Goal: Task Accomplishment & Management: Manage account settings

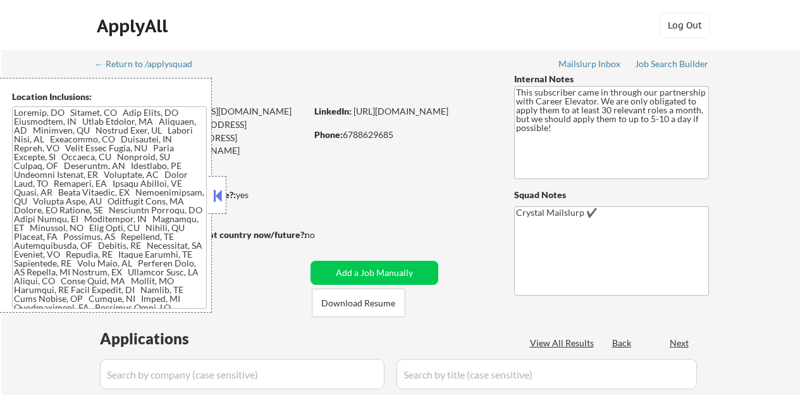
click at [215, 197] on button at bounding box center [218, 195] width 14 height 19
select select ""pending""
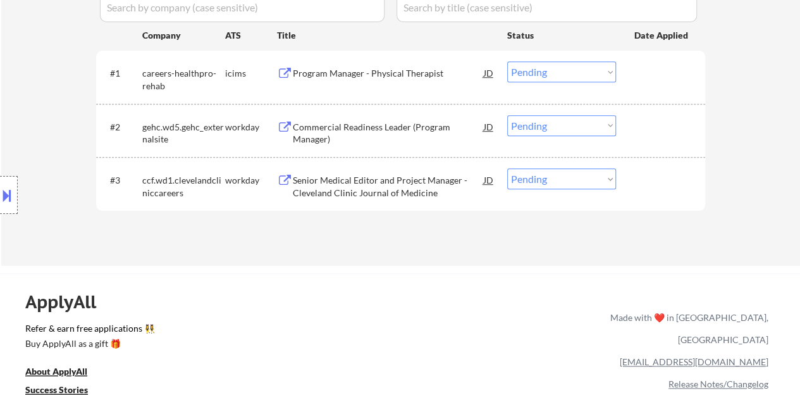
scroll to position [316, 0]
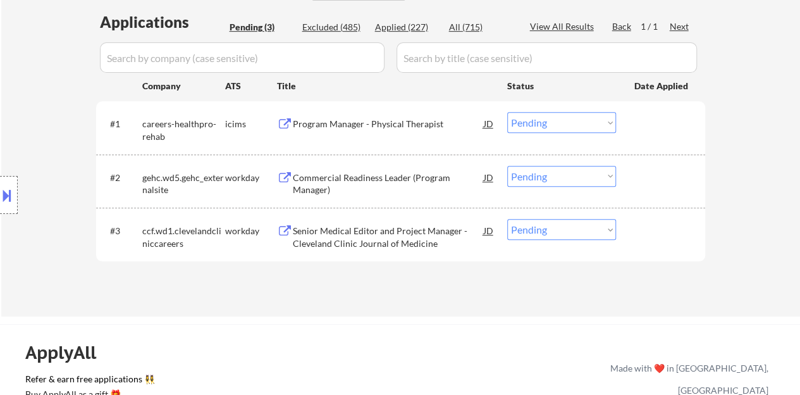
click at [548, 177] on select "Choose an option... Pending Applied Excluded (Questions) Excluded (Expired) Exc…" at bounding box center [561, 176] width 109 height 21
click at [507, 166] on select "Choose an option... Pending Applied Excluded (Questions) Excluded (Expired) Exc…" at bounding box center [561, 176] width 109 height 21
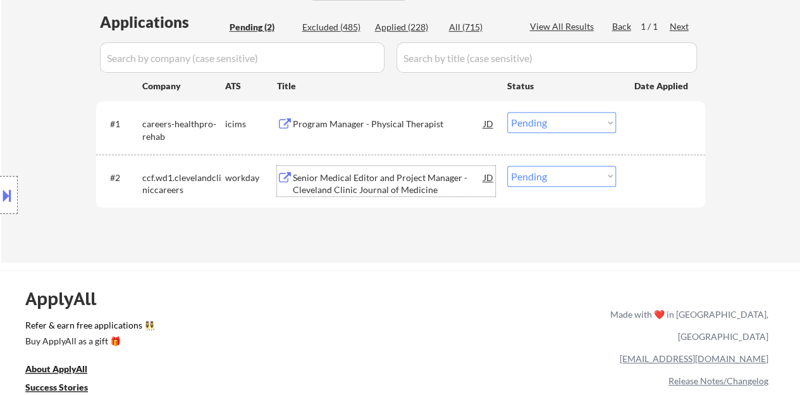
click at [385, 180] on div "Senior Medical Editor and Project Manager - Cleveland Clinic Journal of Medicine" at bounding box center [388, 183] width 191 height 25
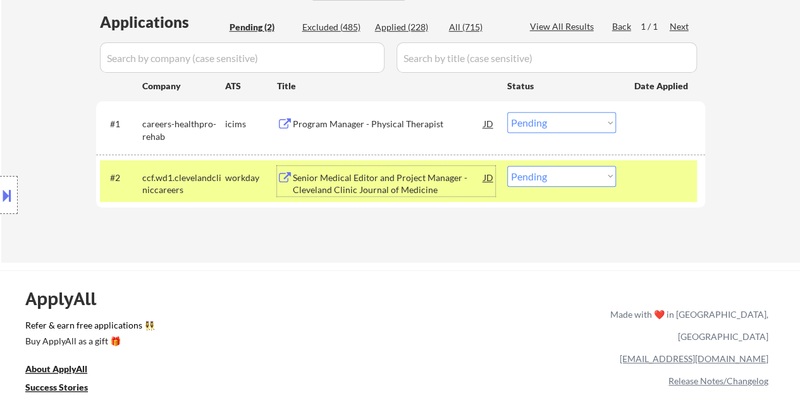
click at [548, 175] on select "Choose an option... Pending Applied Excluded (Questions) Excluded (Expired) Exc…" at bounding box center [561, 176] width 109 height 21
select select ""applied""
click at [507, 166] on select "Choose an option... Pending Applied Excluded (Questions) Excluded (Expired) Exc…" at bounding box center [561, 176] width 109 height 21
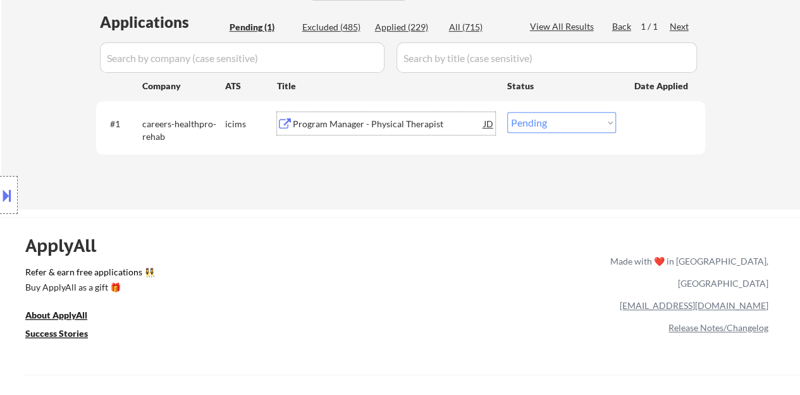
click at [352, 120] on div "Program Manager - Physical Therapist" at bounding box center [388, 124] width 191 height 13
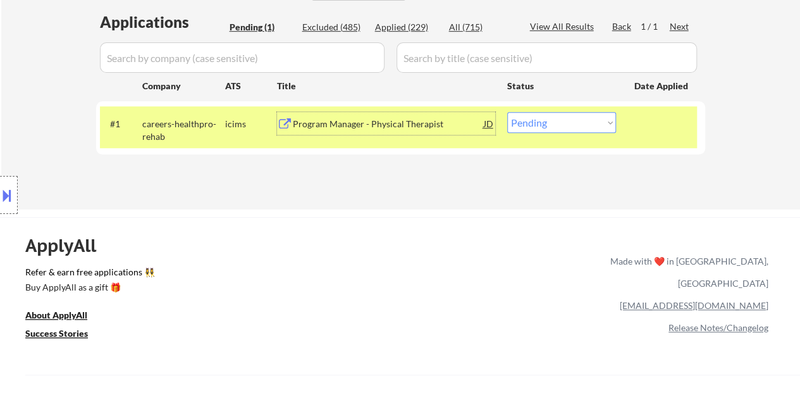
click at [534, 121] on select "Choose an option... Pending Applied Excluded (Questions) Excluded (Expired) Exc…" at bounding box center [561, 122] width 109 height 21
select select ""excluded__bad_match_""
click at [507, 112] on select "Choose an option... Pending Applied Excluded (Questions) Excluded (Expired) Exc…" at bounding box center [561, 122] width 109 height 21
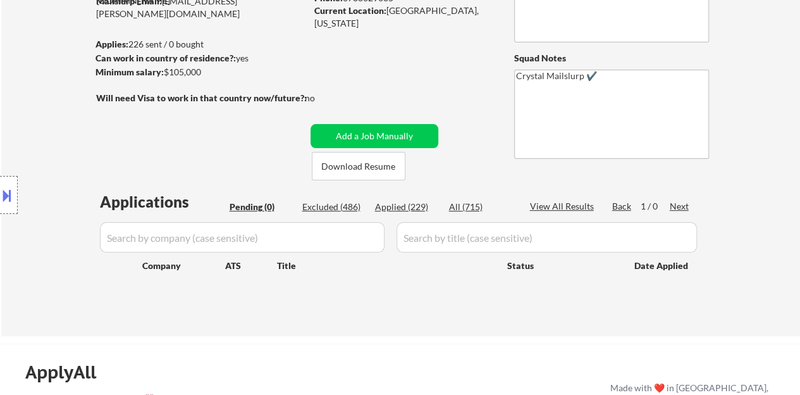
scroll to position [126, 0]
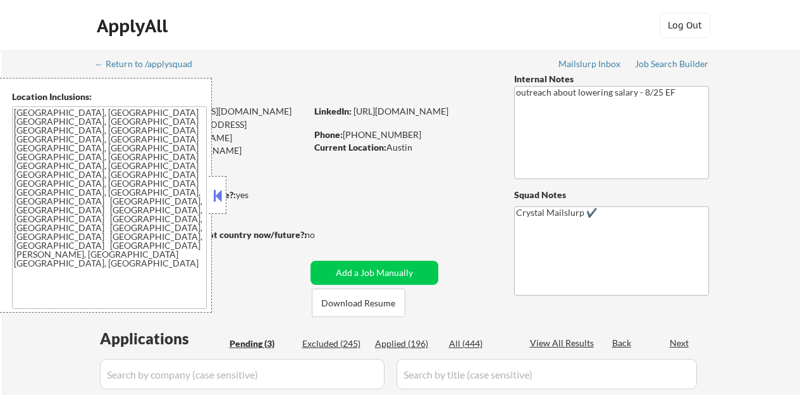
select select ""pending""
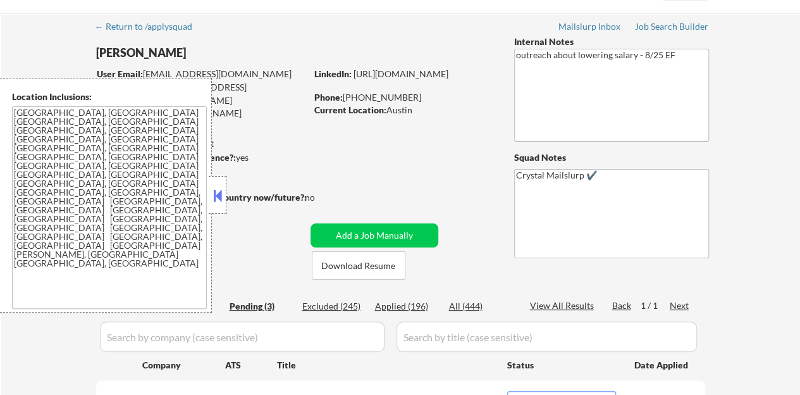
scroll to position [63, 0]
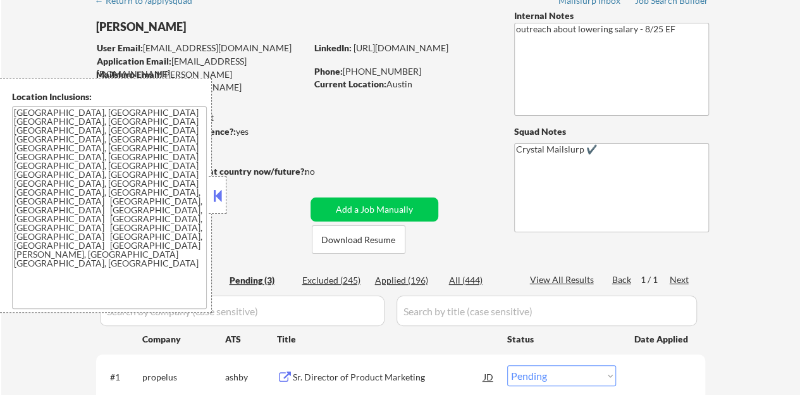
click at [214, 196] on button at bounding box center [218, 195] width 14 height 19
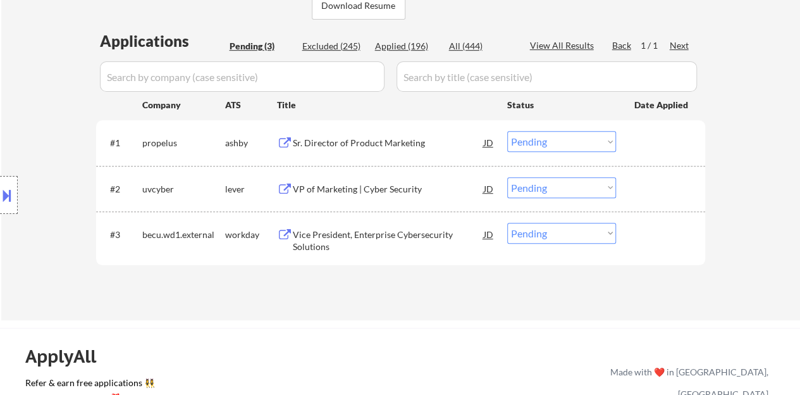
scroll to position [316, 0]
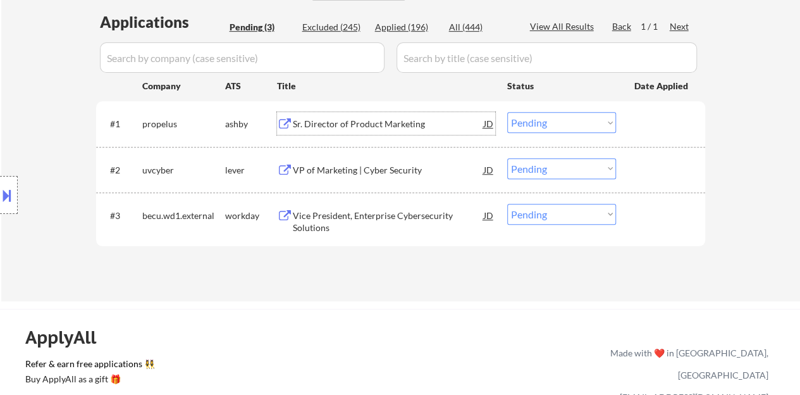
click at [310, 114] on div "Sr. Director of Product Marketing" at bounding box center [388, 123] width 191 height 23
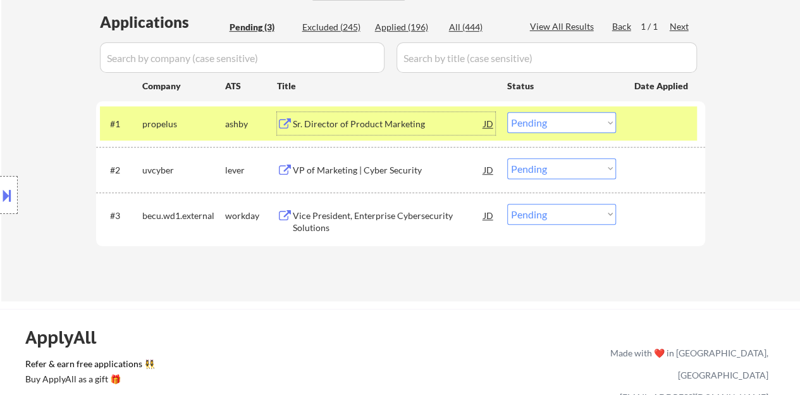
click at [559, 128] on select "Choose an option... Pending Applied Excluded (Questions) Excluded (Expired) Exc…" at bounding box center [561, 122] width 109 height 21
click at [549, 130] on select "Choose an option... Pending Applied Excluded (Questions) Excluded (Expired) Exc…" at bounding box center [561, 122] width 109 height 21
click at [535, 107] on div "#1 [PERSON_NAME] Director of Product Marketing JD Choose an option... Pending A…" at bounding box center [398, 123] width 597 height 34
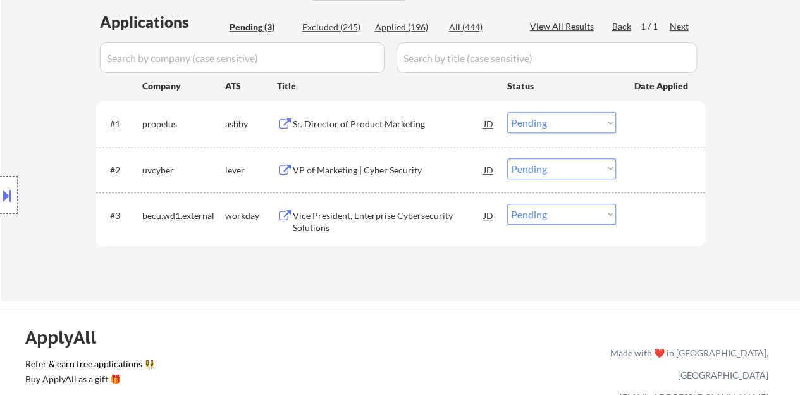
click at [539, 112] on select "Choose an option... Pending Applied Excluded (Questions) Excluded (Expired) Exc…" at bounding box center [561, 122] width 109 height 21
click at [507, 112] on select "Choose an option... Pending Applied Excluded (Questions) Excluded (Expired) Exc…" at bounding box center [561, 122] width 109 height 21
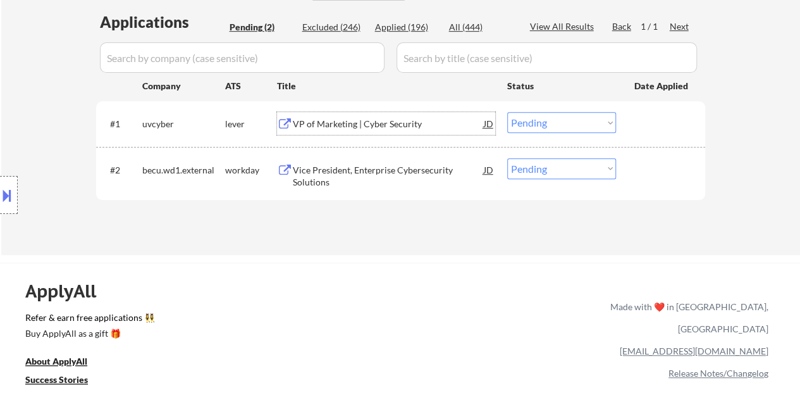
click at [388, 126] on div "VP of Marketing | Cyber Security" at bounding box center [388, 124] width 191 height 13
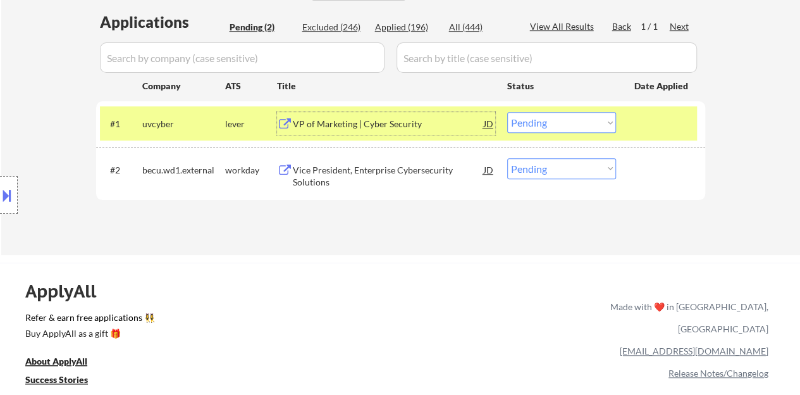
click at [541, 128] on select "Choose an option... Pending Applied Excluded (Questions) Excluded (Expired) Exc…" at bounding box center [561, 122] width 109 height 21
click at [551, 128] on select "Choose an option... Pending Applied Excluded (Questions) Excluded (Expired) Exc…" at bounding box center [561, 122] width 109 height 21
click at [507, 112] on select "Choose an option... Pending Applied Excluded (Questions) Excluded (Expired) Exc…" at bounding box center [561, 122] width 109 height 21
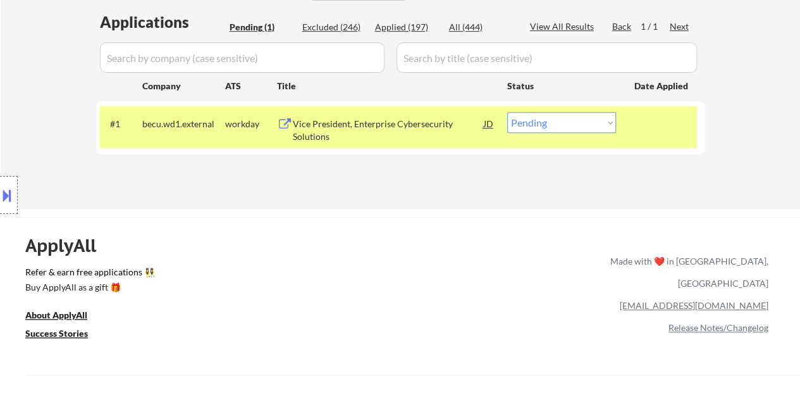
click at [400, 120] on div "Vice President, Enterprise Cybersecurity Solutions" at bounding box center [388, 130] width 191 height 25
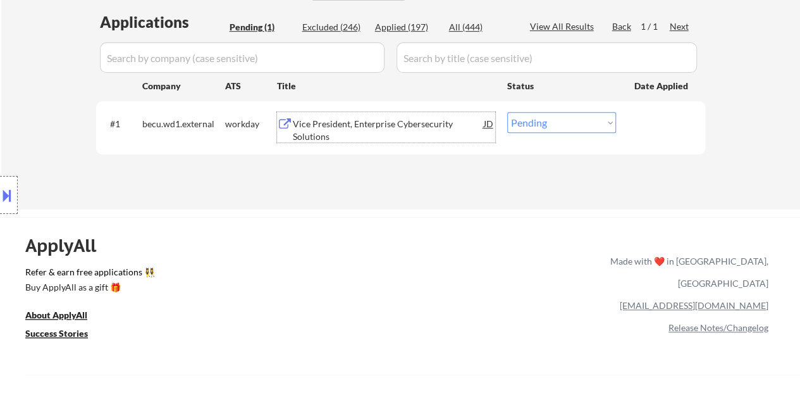
click at [584, 118] on select "Choose an option... Pending Applied Excluded (Questions) Excluded (Expired) Exc…" at bounding box center [561, 122] width 109 height 21
click at [530, 120] on select "Choose an option... Pending Applied Excluded (Questions) Excluded (Expired) Exc…" at bounding box center [561, 122] width 109 height 21
click at [530, 121] on select "Choose an option... Pending Applied Excluded (Questions) Excluded (Expired) Exc…" at bounding box center [561, 122] width 109 height 21
select select ""excluded__bad_match_""
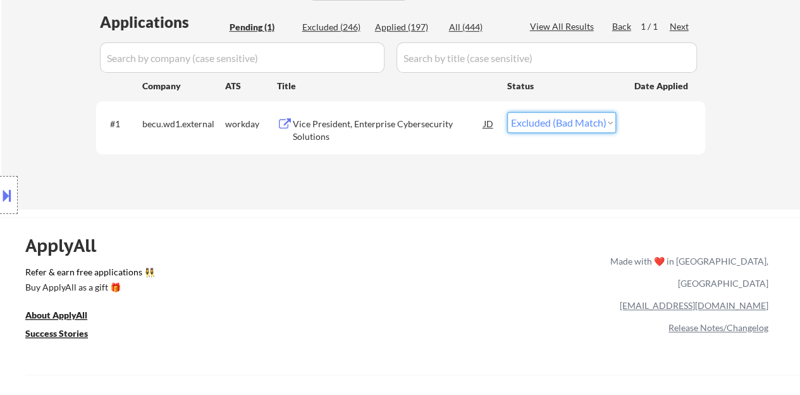
click at [507, 112] on select "Choose an option... Pending Applied Excluded (Questions) Excluded (Expired) Exc…" at bounding box center [561, 122] width 109 height 21
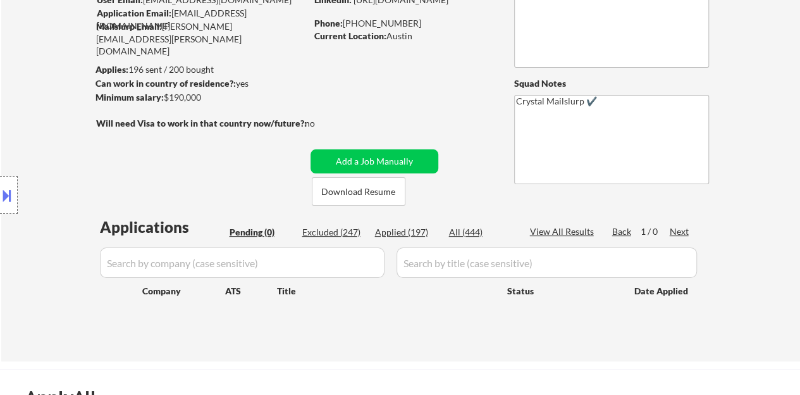
scroll to position [126, 0]
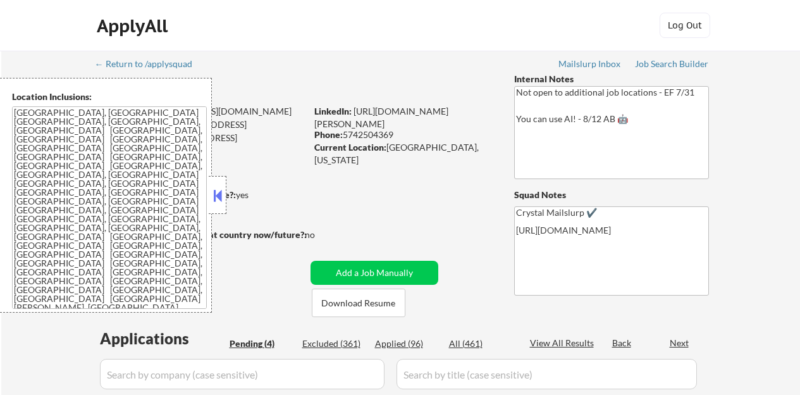
select select ""pending""
click at [212, 194] on button at bounding box center [218, 195] width 14 height 19
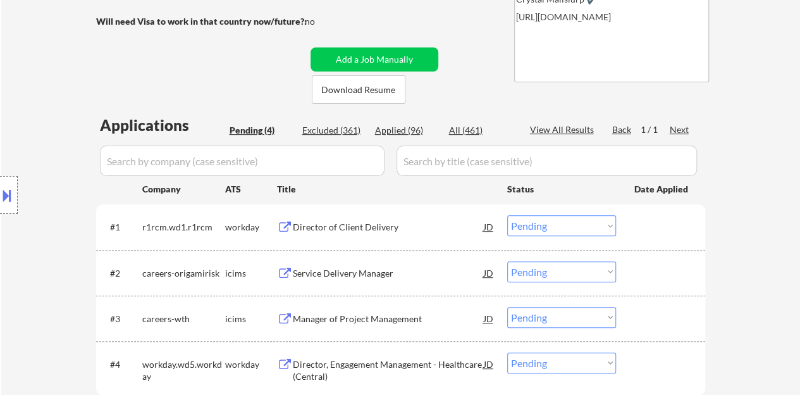
scroll to position [316, 0]
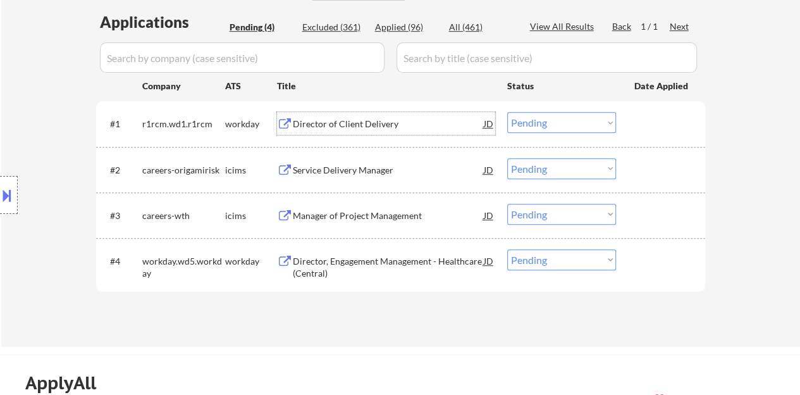
click at [377, 123] on div "Director of Client Delivery" at bounding box center [388, 124] width 191 height 13
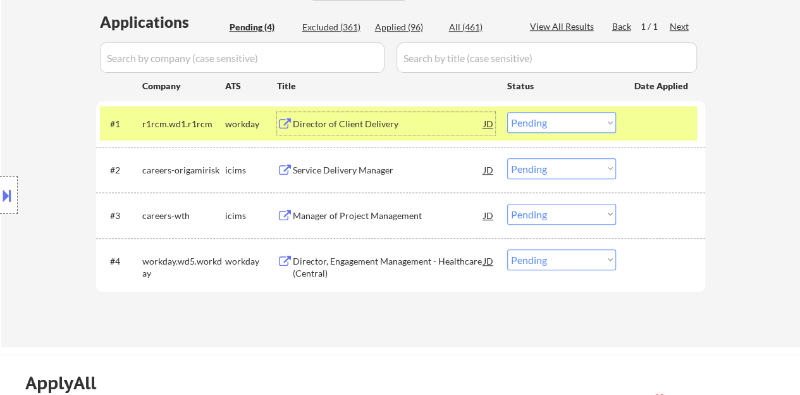
click at [550, 125] on select "Choose an option... Pending Applied Excluded (Questions) Excluded (Expired) Exc…" at bounding box center [561, 122] width 109 height 21
click at [507, 112] on select "Choose an option... Pending Applied Excluded (Questions) Excluded (Expired) Exc…" at bounding box center [561, 122] width 109 height 21
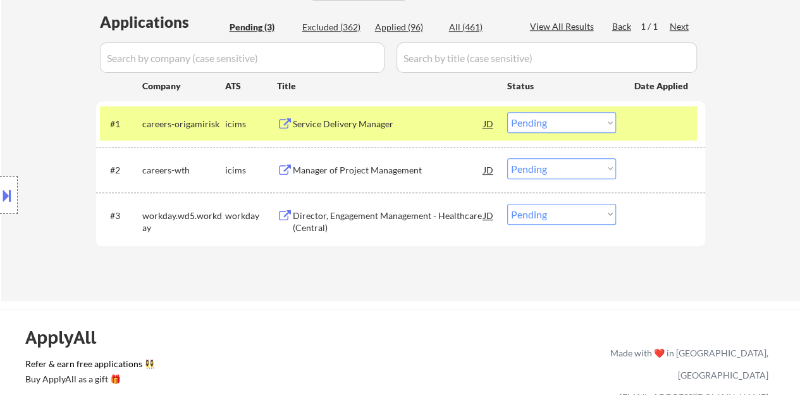
click at [645, 126] on div at bounding box center [662, 123] width 56 height 23
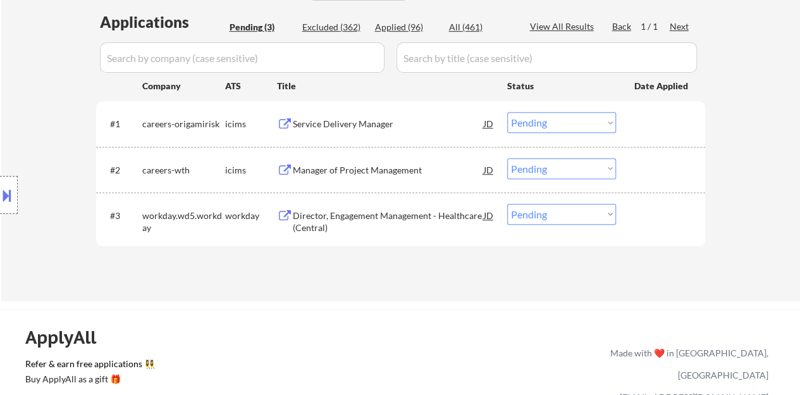
click at [357, 121] on div "Service Delivery Manager" at bounding box center [388, 124] width 191 height 13
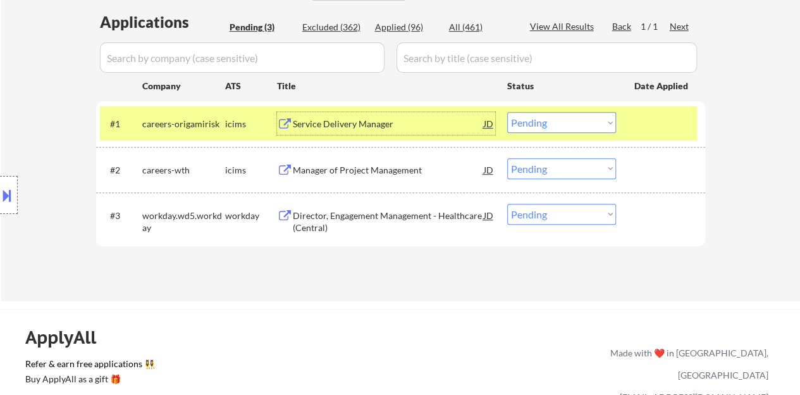
click at [523, 128] on select "Choose an option... Pending Applied Excluded (Questions) Excluded (Expired) Exc…" at bounding box center [561, 122] width 109 height 21
click at [507, 112] on select "Choose an option... Pending Applied Excluded (Questions) Excluded (Expired) Exc…" at bounding box center [561, 122] width 109 height 21
select select ""pending""
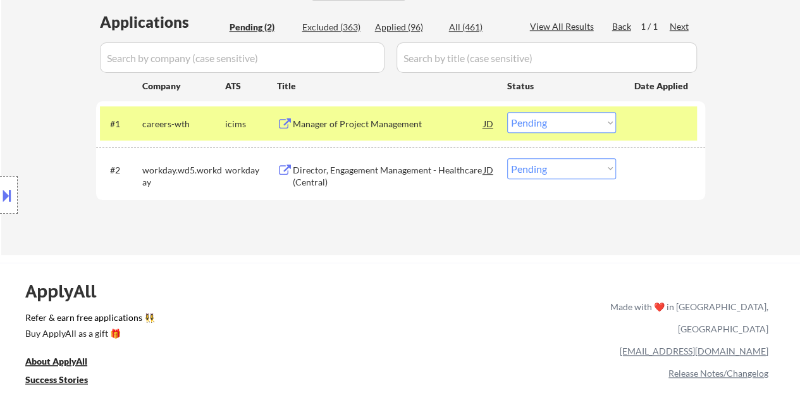
click at [661, 122] on div at bounding box center [662, 123] width 56 height 23
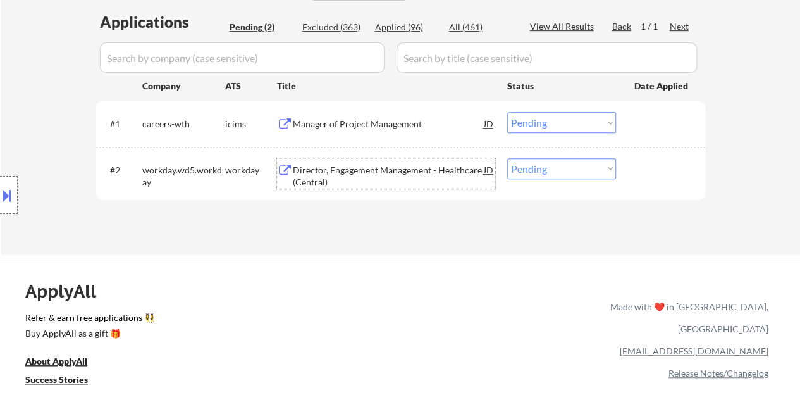
click at [400, 167] on div "Director, Engagement Management - Healthcare (Central)" at bounding box center [388, 176] width 191 height 25
